Goal: Information Seeking & Learning: Check status

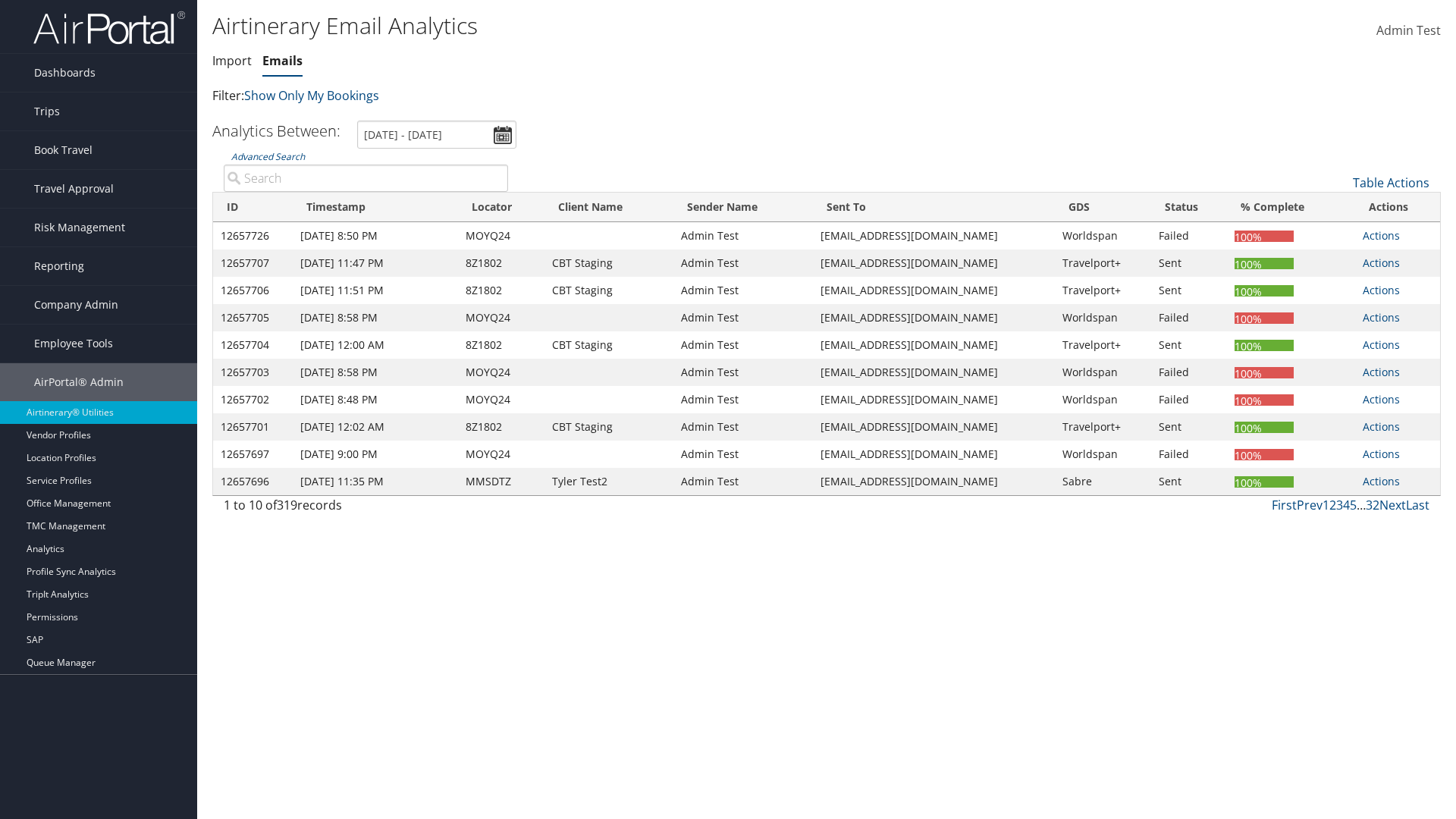
click at [282, 61] on link "Emails" at bounding box center [282, 61] width 40 height 17
click at [268, 156] on link "Advanced Search" at bounding box center [268, 157] width 73 height 13
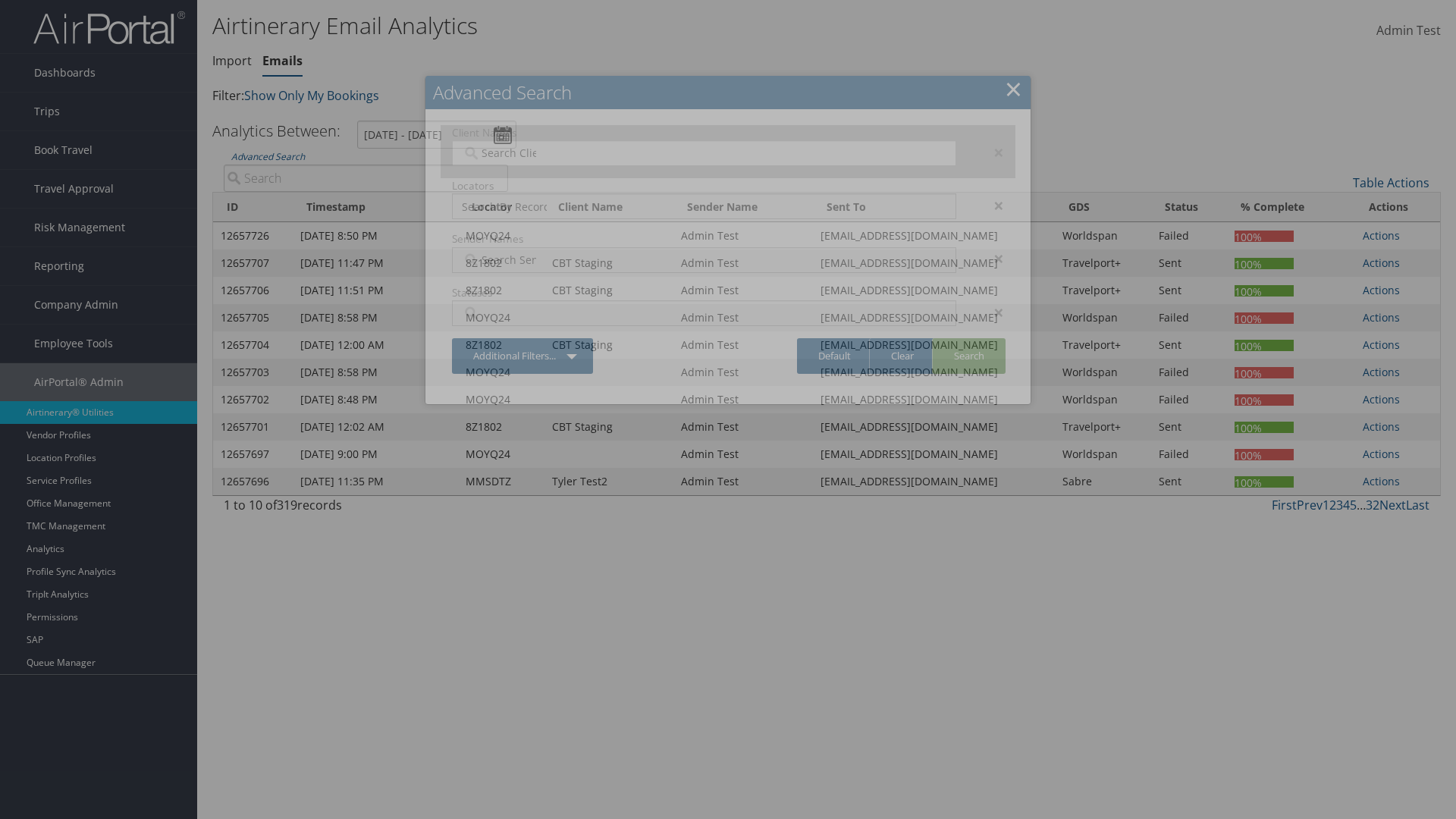
click at [504, 152] on input "search" at bounding box center [504, 153] width 85 height 15
type input "Christopherson Business Travel"
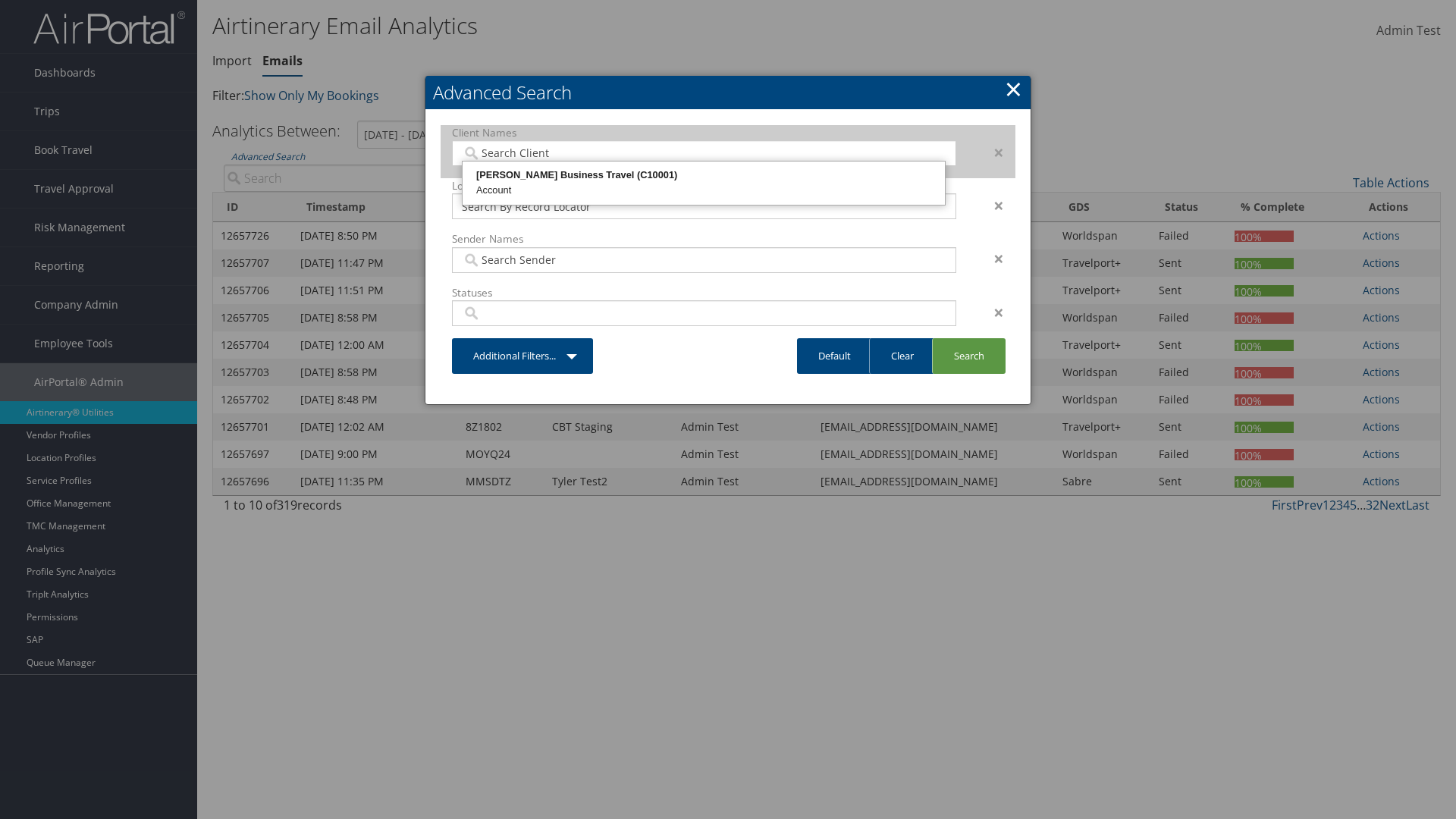
type input "72"
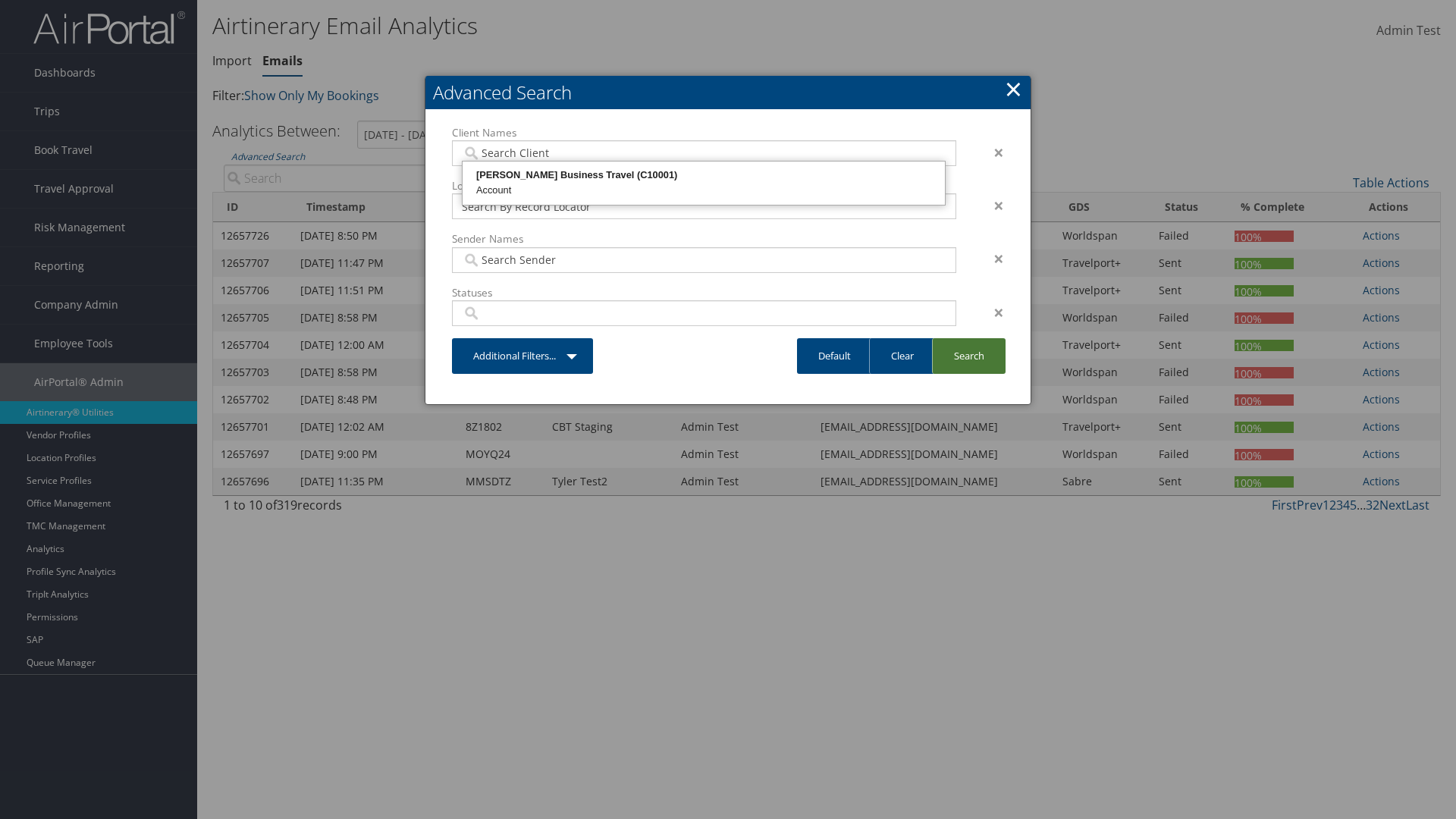
click at [969, 356] on link "Search" at bounding box center [969, 356] width 73 height 36
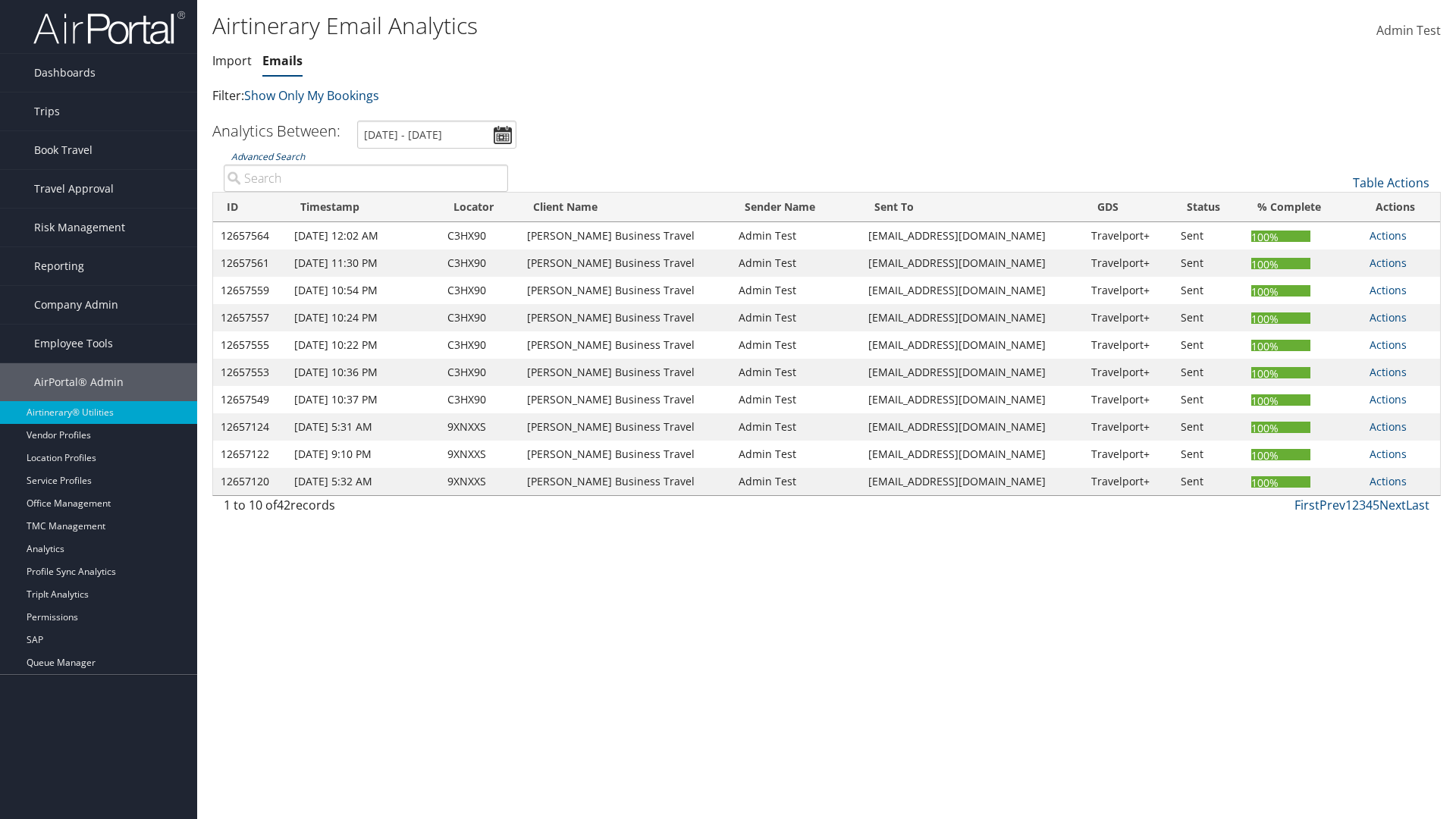
click at [268, 156] on link "Advanced Search" at bounding box center [268, 157] width 73 height 13
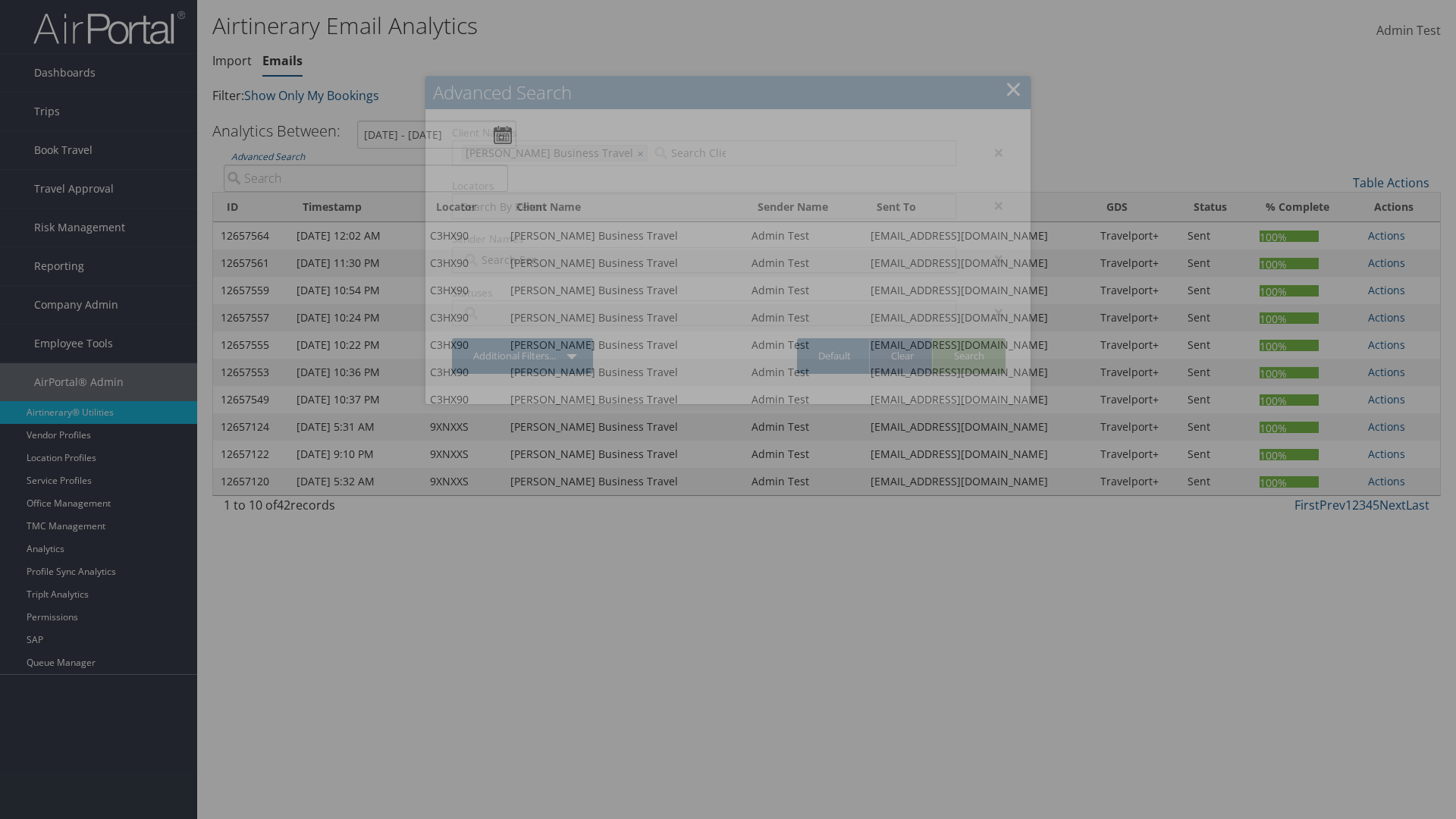
click at [902, 356] on link "Clear" at bounding box center [902, 356] width 66 height 36
click at [969, 356] on link "Search" at bounding box center [969, 356] width 73 height 36
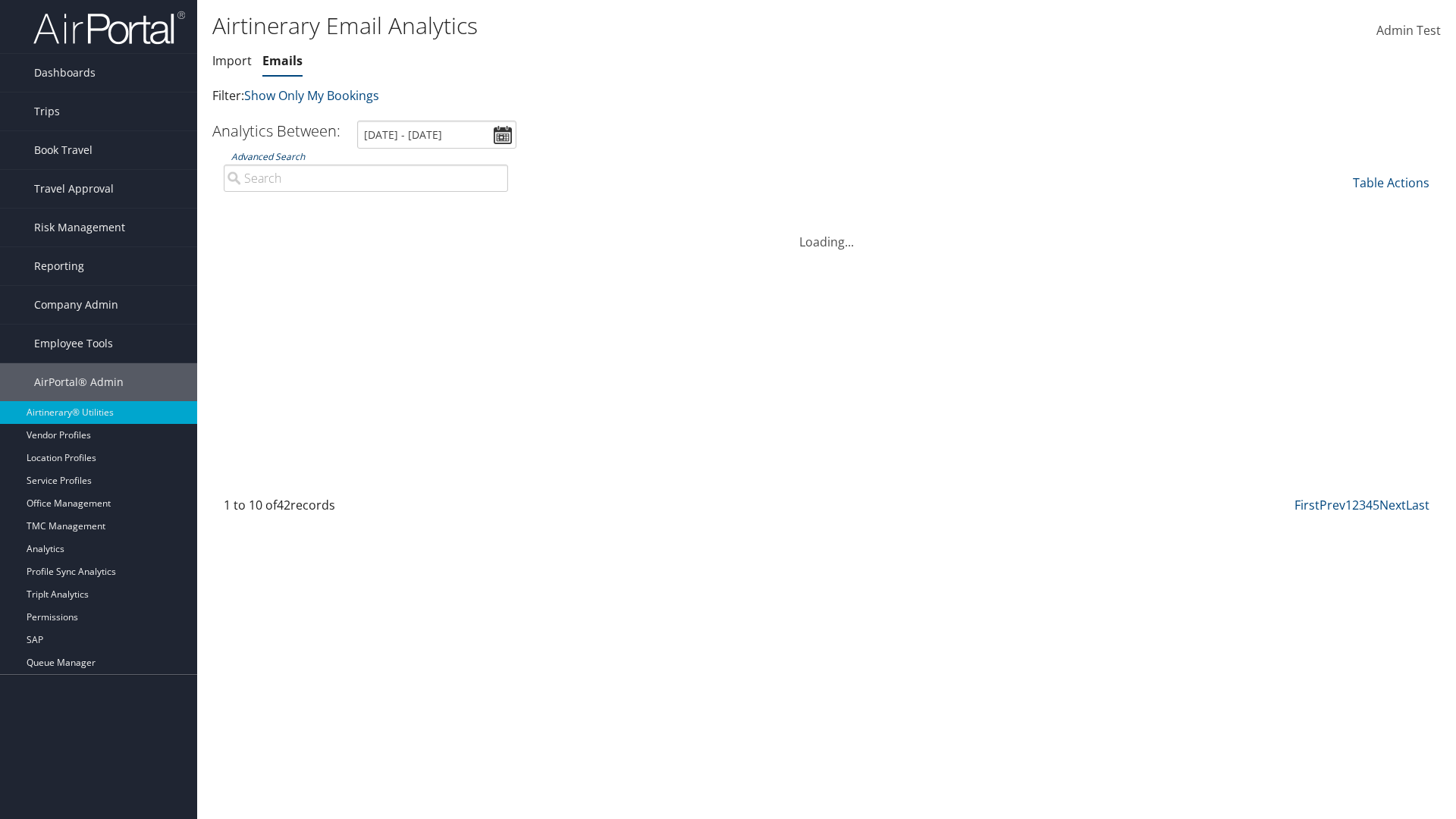
click at [268, 156] on link "Advanced Search" at bounding box center [268, 157] width 73 height 13
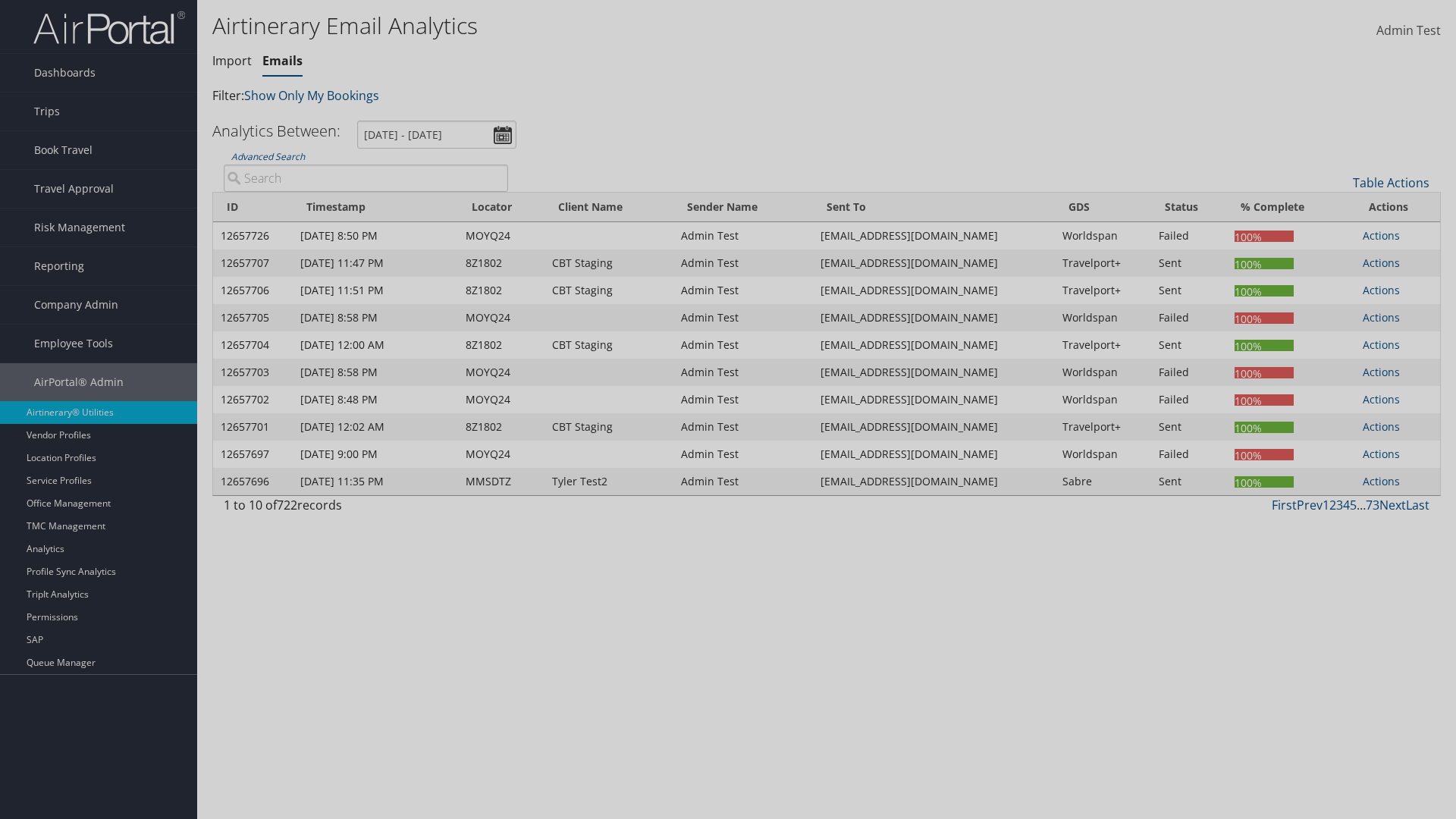
click at [0, 0] on link "Default" at bounding box center [0, 0] width 0 height 0
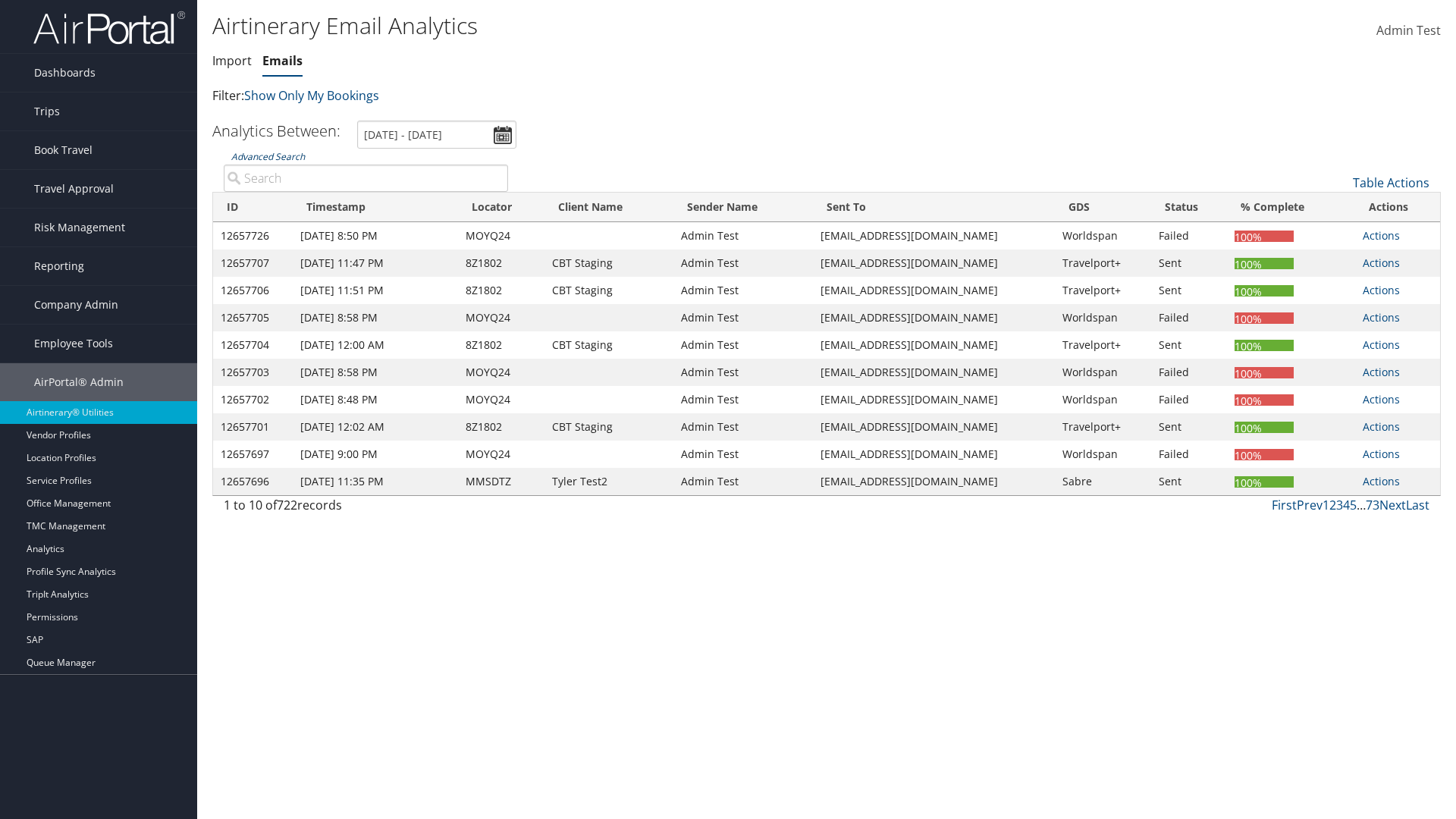
click at [268, 156] on link "Advanced Search" at bounding box center [268, 157] width 73 height 13
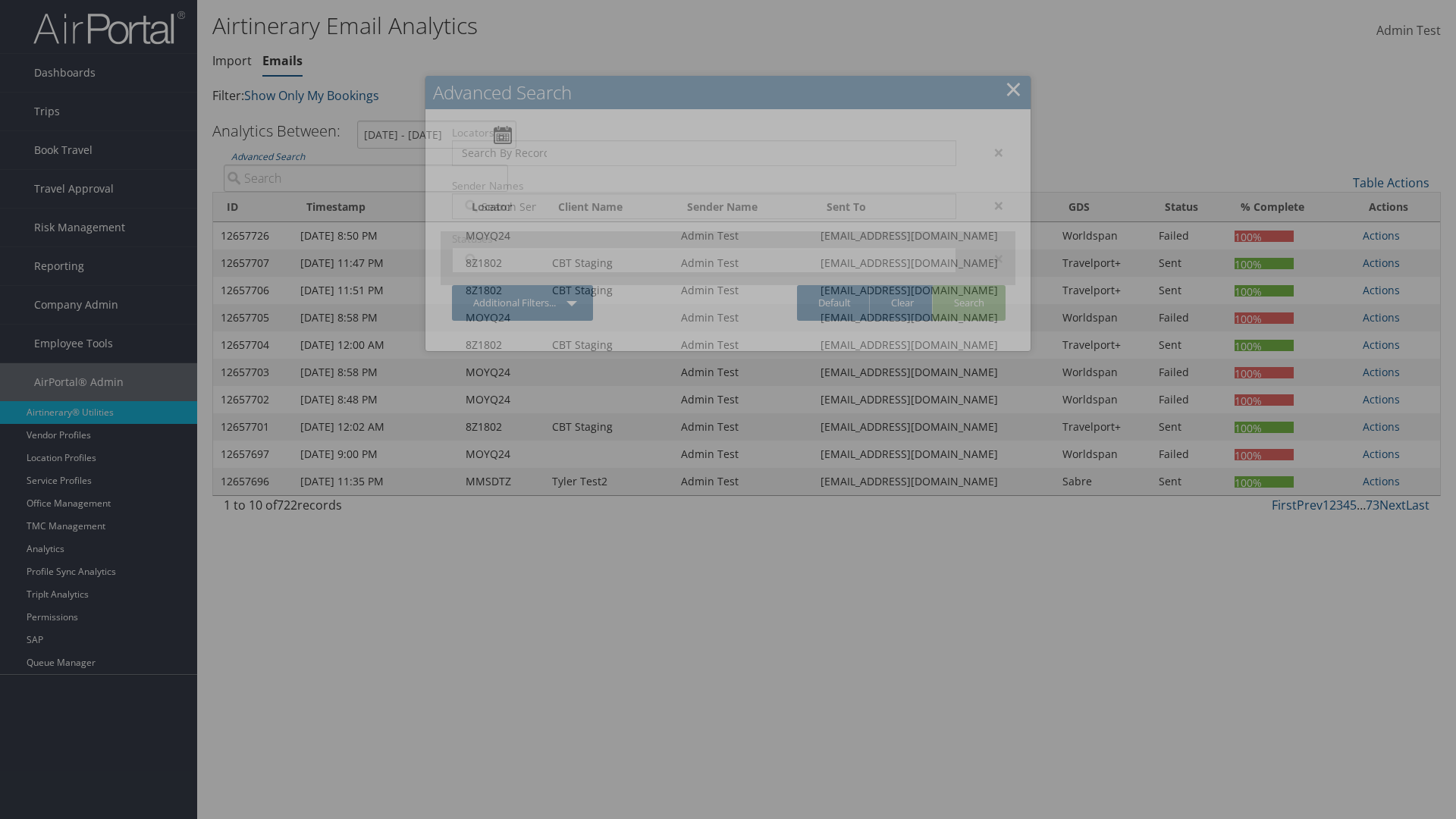
click at [991, 151] on div "×" at bounding box center [992, 152] width 48 height 18
click at [991, 197] on div "×" at bounding box center [992, 206] width 48 height 18
click at [991, 249] on div "×" at bounding box center [992, 258] width 48 height 18
